Goal: Task Accomplishment & Management: Complete application form

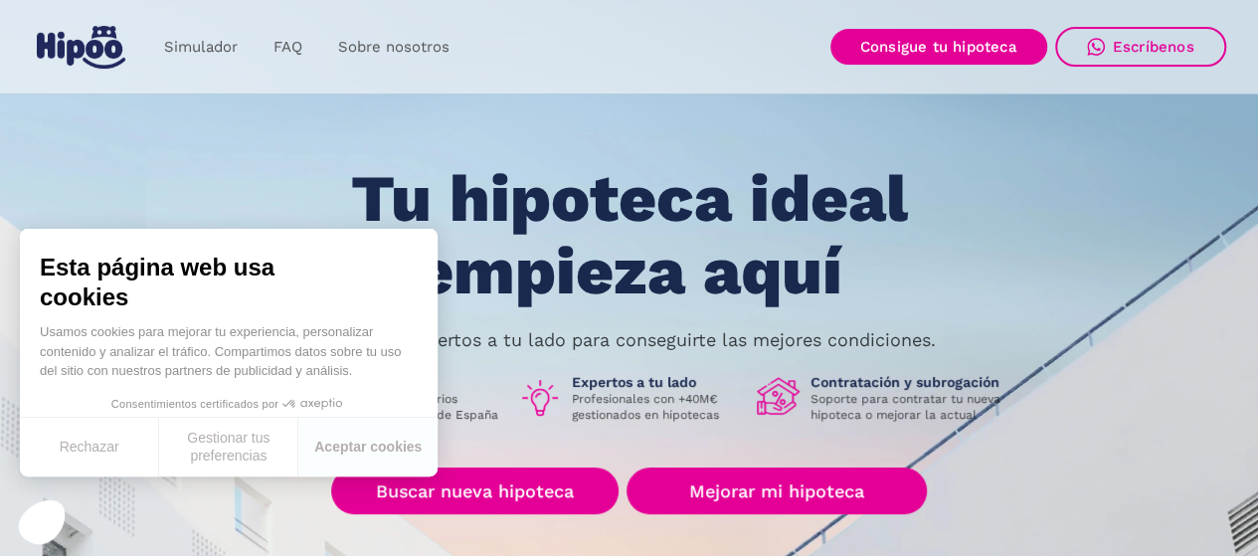
scroll to position [27, 0]
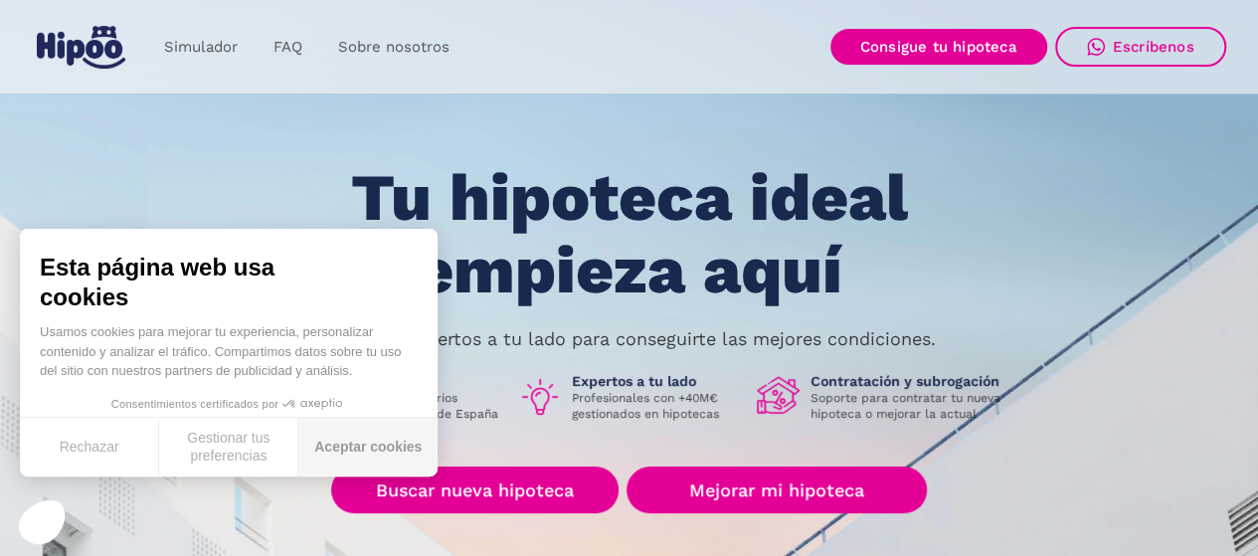
click at [367, 444] on button "Aceptar cookies" at bounding box center [367, 447] width 139 height 59
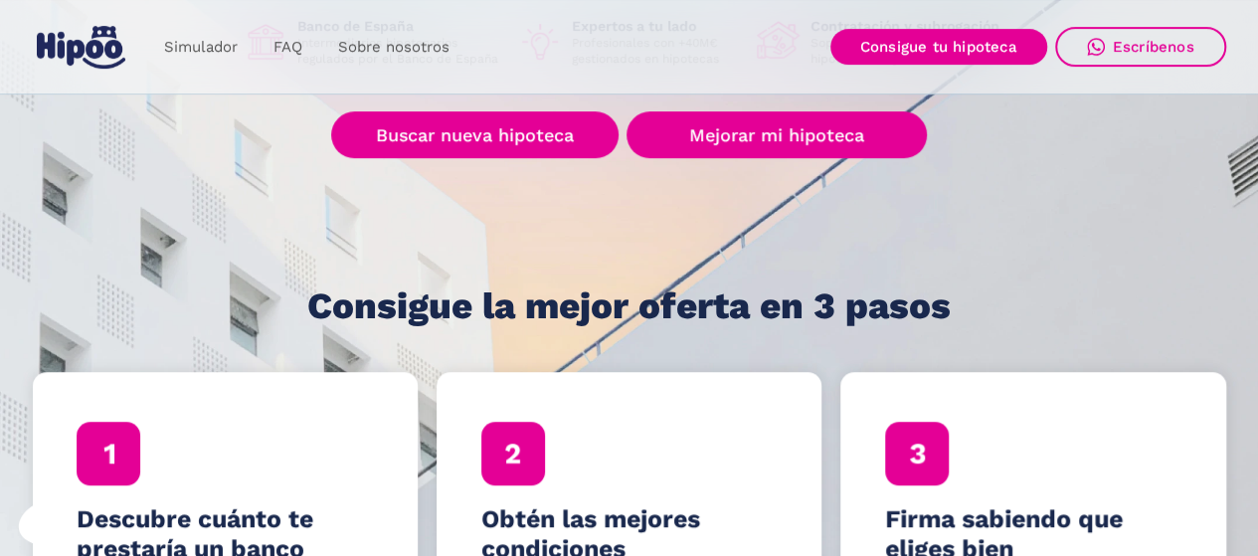
scroll to position [383, 0]
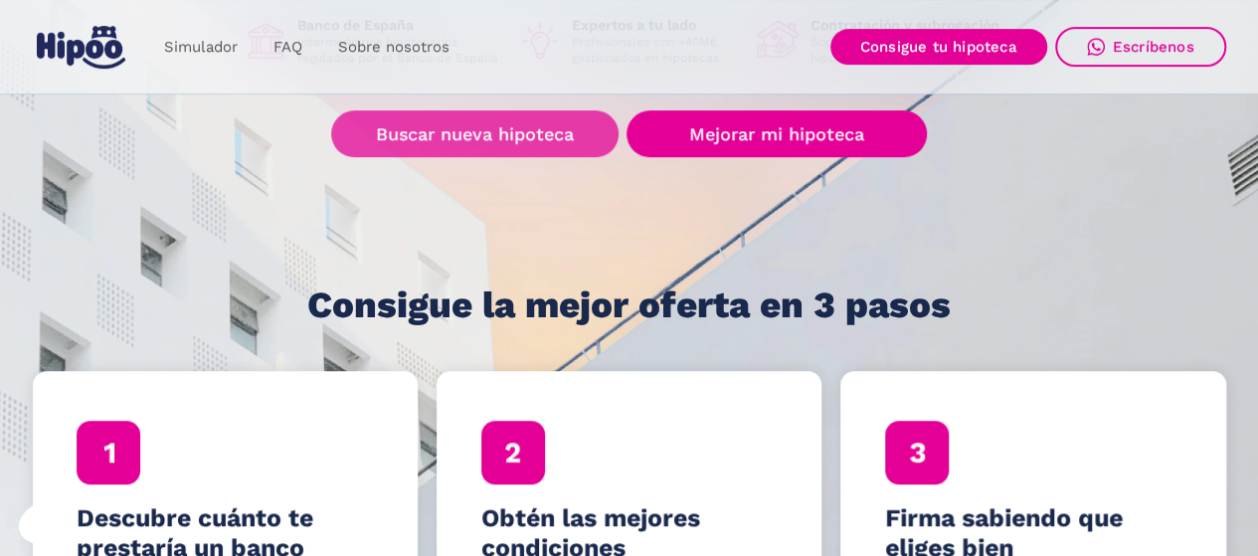
click at [449, 124] on link "Buscar nueva hipoteca" at bounding box center [474, 133] width 287 height 47
